Goal: Book appointment/travel/reservation

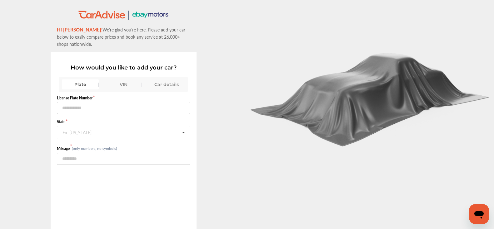
click at [121, 79] on div "Plate VIN Car details" at bounding box center [123, 85] width 129 height 16
click at [119, 83] on div "VIN" at bounding box center [123, 85] width 37 height 10
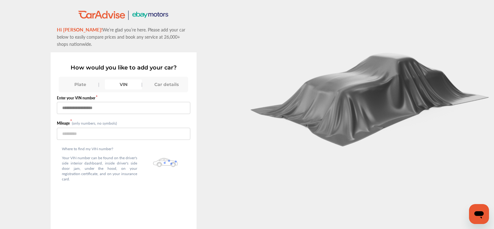
click at [114, 109] on input "text" at bounding box center [123, 108] width 133 height 12
paste input "**********"
type input "**********"
click at [91, 135] on input "number" at bounding box center [123, 134] width 133 height 12
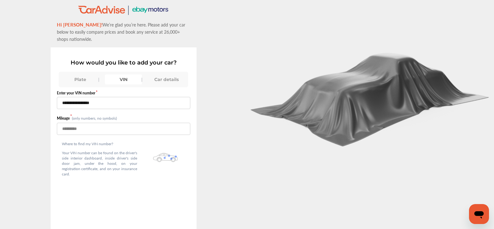
scroll to position [42, 0]
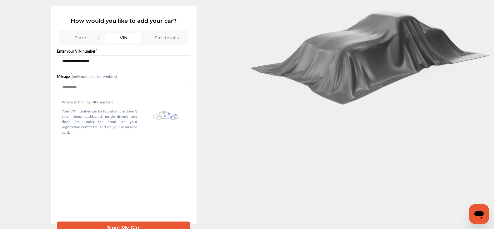
type input "*****"
click at [99, 222] on button "Save My Car" at bounding box center [123, 228] width 133 height 13
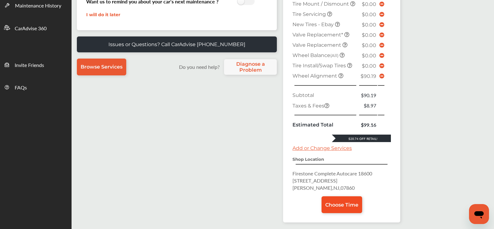
scroll to position [153, 0]
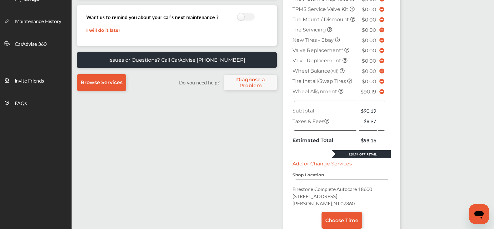
click at [380, 91] on icon at bounding box center [381, 91] width 5 height 5
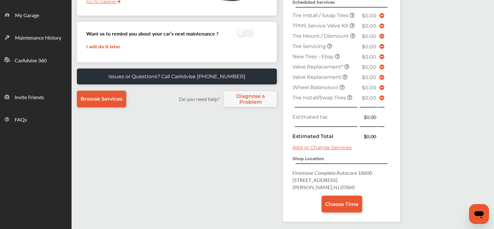
scroll to position [140, 0]
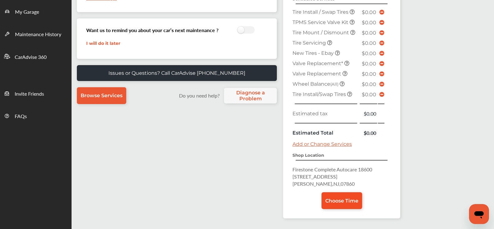
click at [338, 196] on link "Choose Time" at bounding box center [341, 201] width 41 height 17
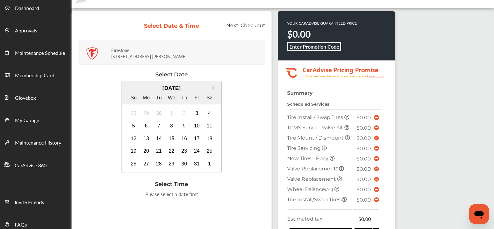
scroll to position [37, 0]
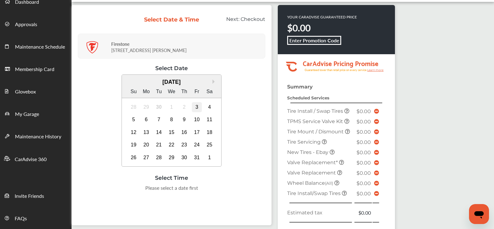
click at [194, 109] on div "3" at bounding box center [197, 107] width 10 height 10
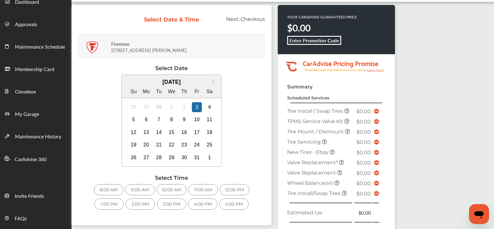
click at [118, 187] on div "8:00 AM" at bounding box center [108, 189] width 29 height 11
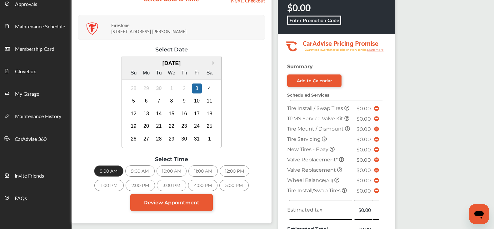
scroll to position [89, 0]
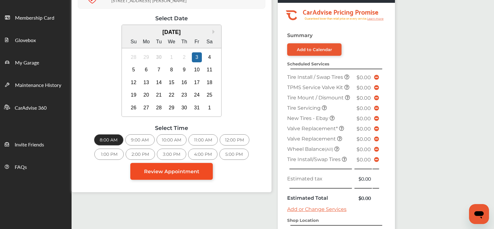
click at [191, 169] on span "Review Appointment" at bounding box center [171, 172] width 55 height 6
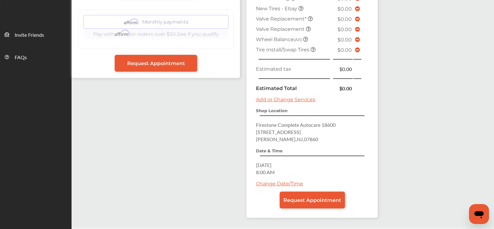
scroll to position [210, 0]
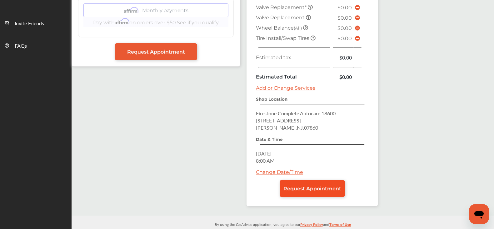
click at [301, 188] on span "Request Appointment" at bounding box center [312, 189] width 58 height 6
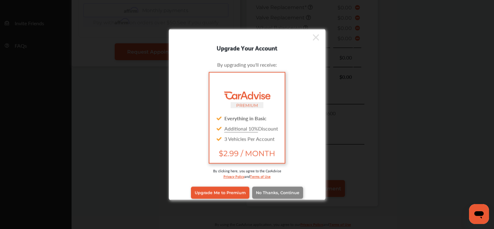
click at [273, 188] on link "No Thanks, Continue" at bounding box center [277, 193] width 51 height 12
